Goal: Find specific page/section: Find specific page/section

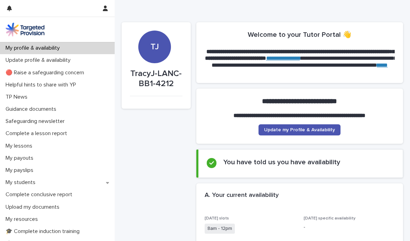
click at [59, 59] on p "Update profile & availability" at bounding box center [39, 60] width 73 height 7
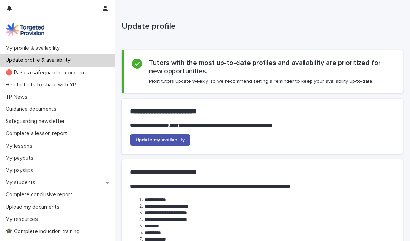
click at [175, 138] on span "Update my availability" at bounding box center [160, 140] width 49 height 5
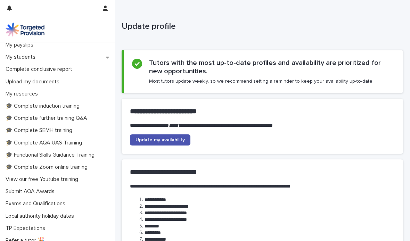
scroll to position [126, 0]
click at [48, 191] on p "Submit AQA Awards" at bounding box center [31, 191] width 57 height 7
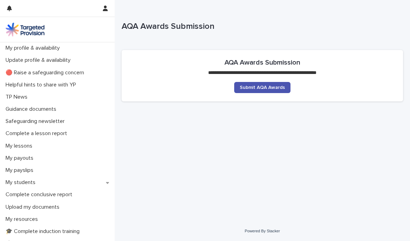
click at [275, 90] on link "Submit AQA Awards" at bounding box center [262, 87] width 56 height 11
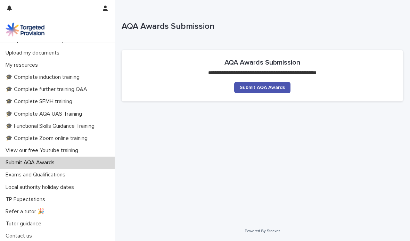
scroll to position [154, 0]
click at [59, 173] on p "Exams and Qualifications" at bounding box center [37, 175] width 68 height 7
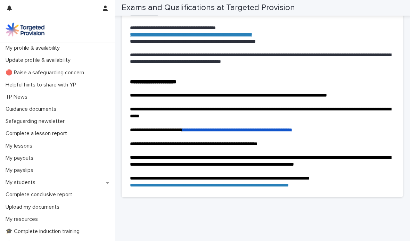
scroll to position [1337, 0]
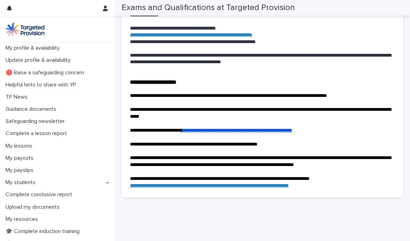
click at [292, 133] on link "**********" at bounding box center [238, 130] width 110 height 5
